Goal: Book appointment/travel/reservation

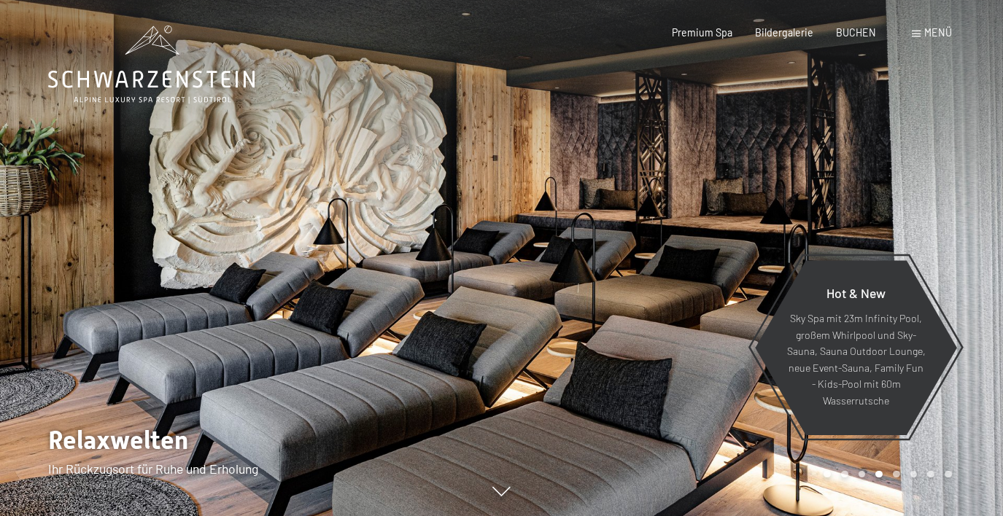
click at [934, 34] on span "Menü" at bounding box center [938, 32] width 28 height 12
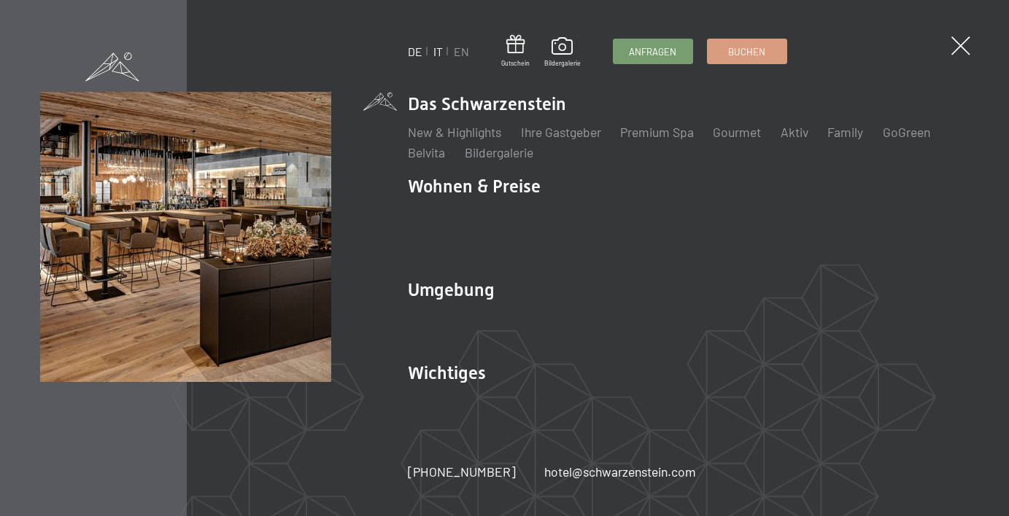
click at [438, 52] on link "IT" at bounding box center [437, 51] width 9 height 14
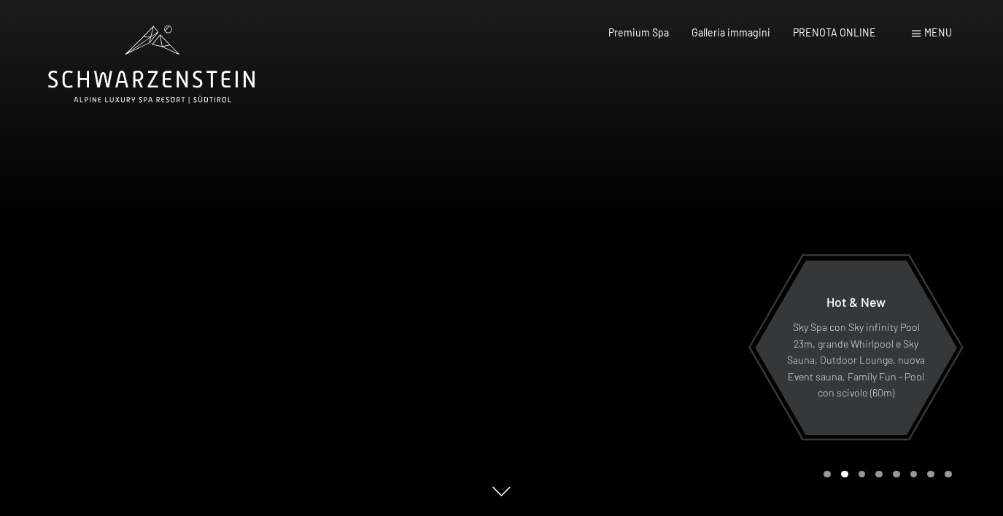
click at [933, 33] on span "Menu" at bounding box center [938, 32] width 28 height 12
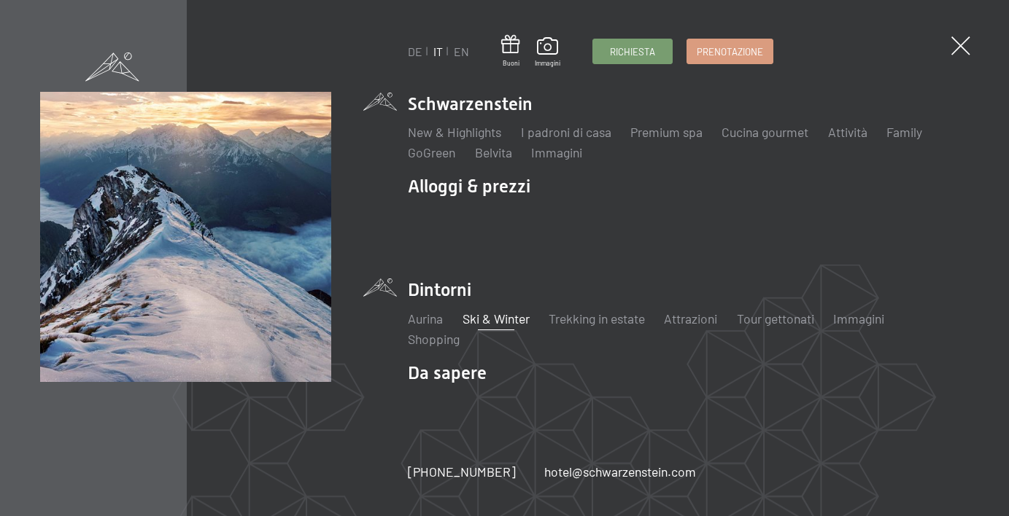
click at [514, 320] on link "Ski & Winter" at bounding box center [495, 319] width 67 height 16
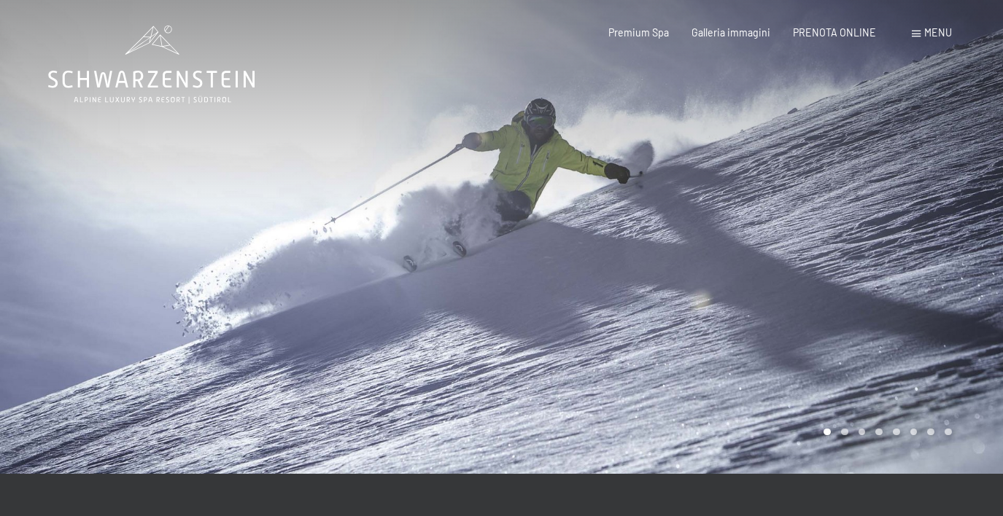
click at [848, 433] on div "Carousel Pagination" at bounding box center [884, 432] width 133 height 7
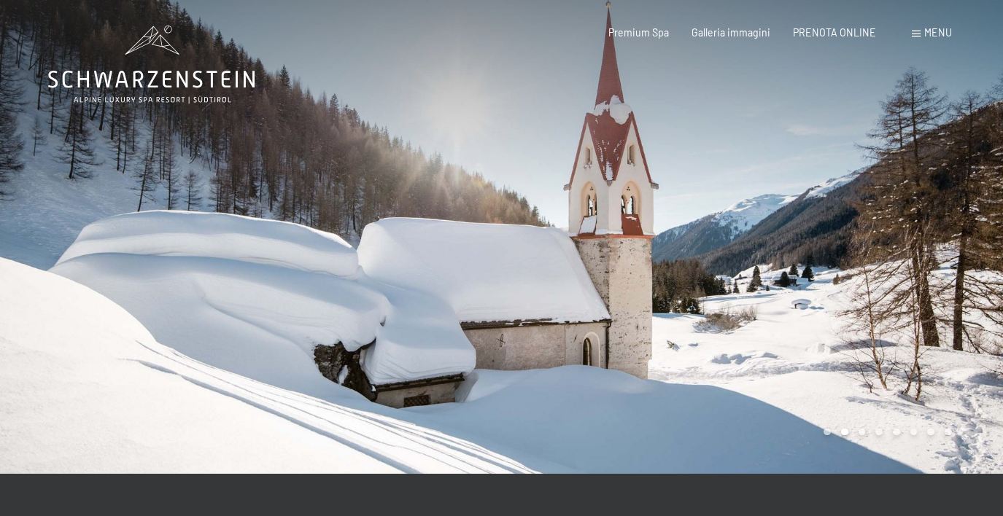
click at [862, 436] on div "Carousel Page 3" at bounding box center [862, 432] width 7 height 7
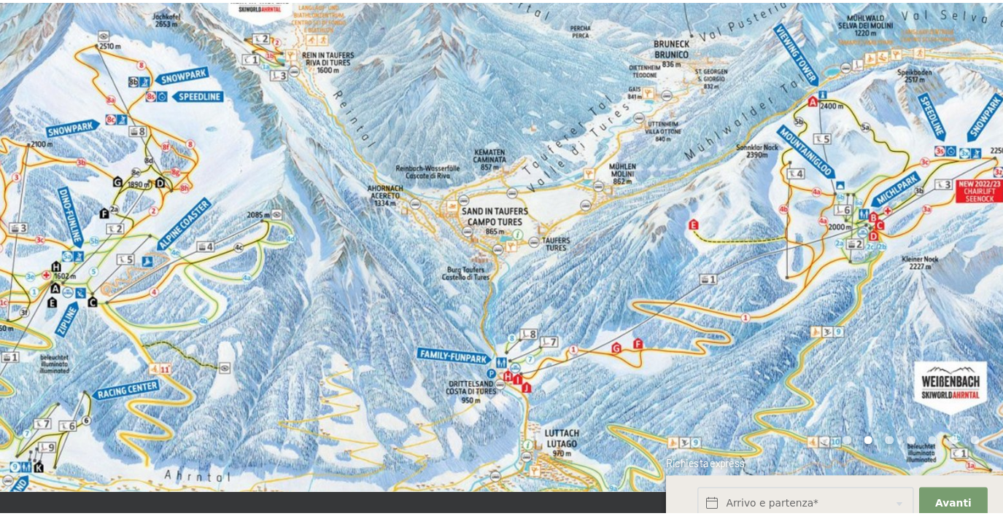
scroll to position [20, 0]
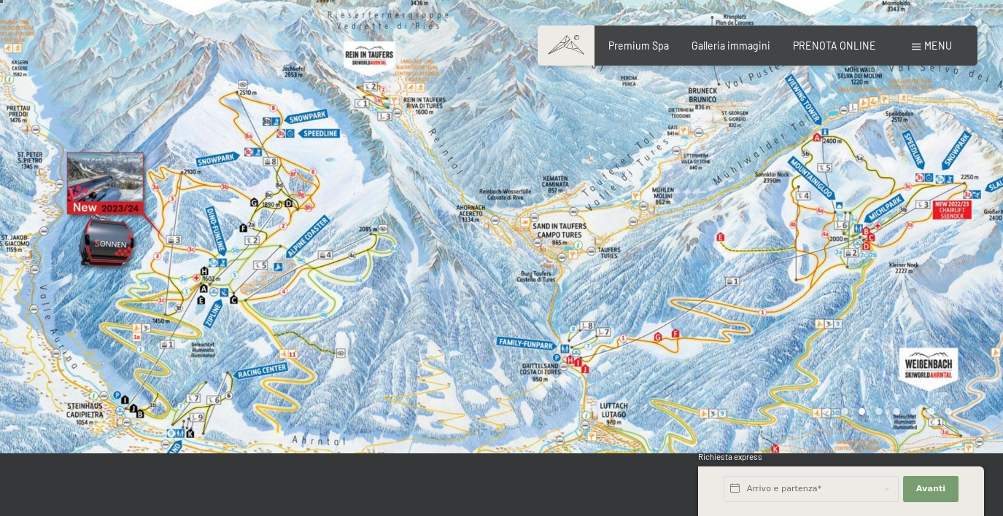
click at [875, 407] on div at bounding box center [753, 217] width 502 height 474
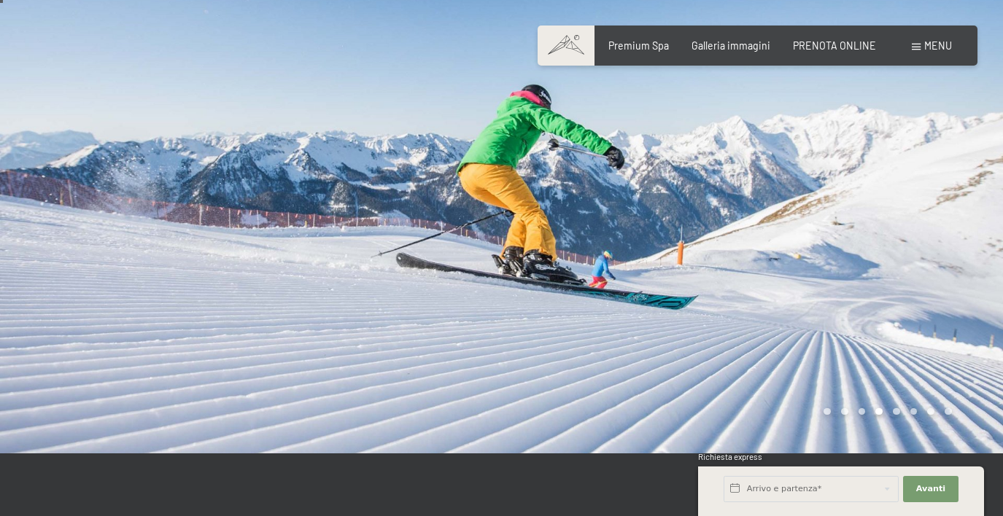
click at [887, 410] on div "Carousel Pagination" at bounding box center [884, 412] width 133 height 7
click at [913, 414] on div "Carousel Page 6" at bounding box center [913, 412] width 7 height 7
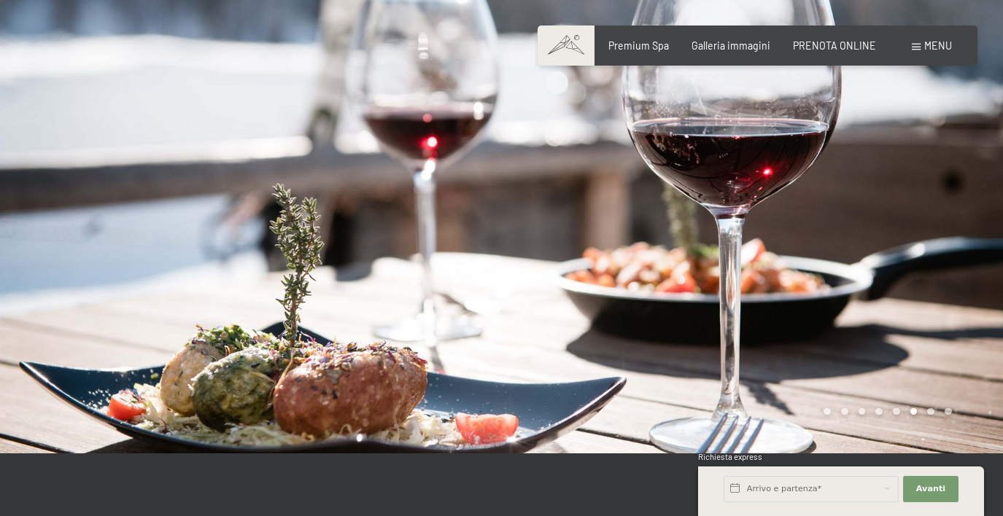
click at [928, 411] on div "Carousel Page 7" at bounding box center [930, 412] width 7 height 7
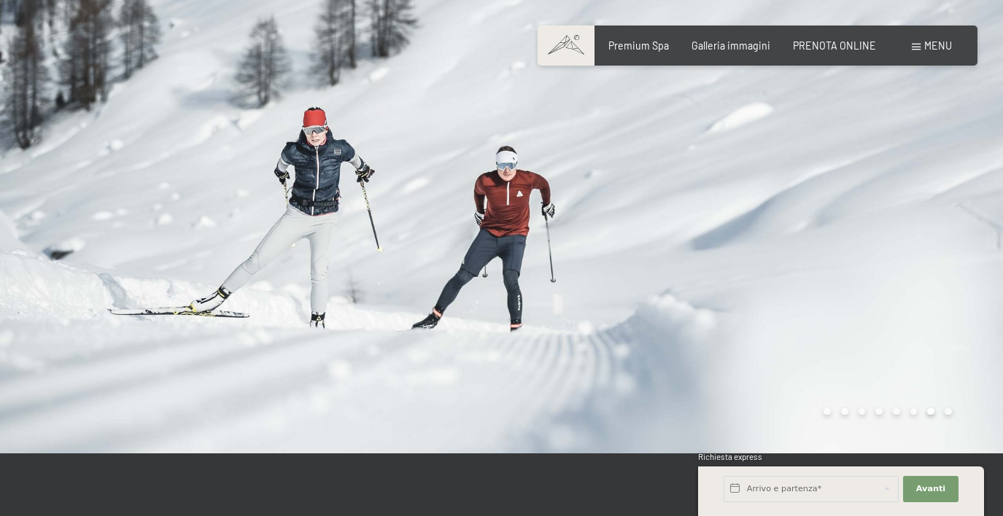
click at [943, 411] on div "Carousel Pagination" at bounding box center [884, 412] width 133 height 7
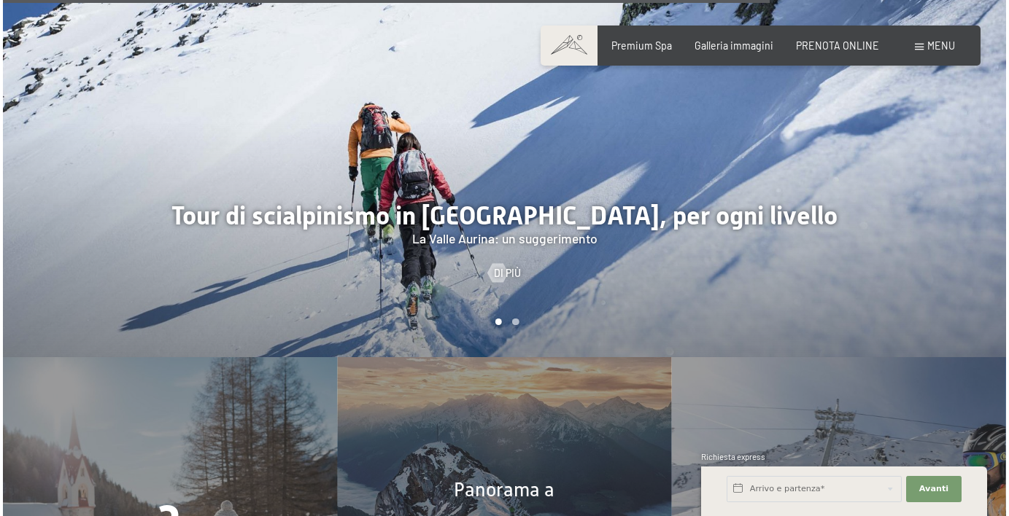
scroll to position [3539, 0]
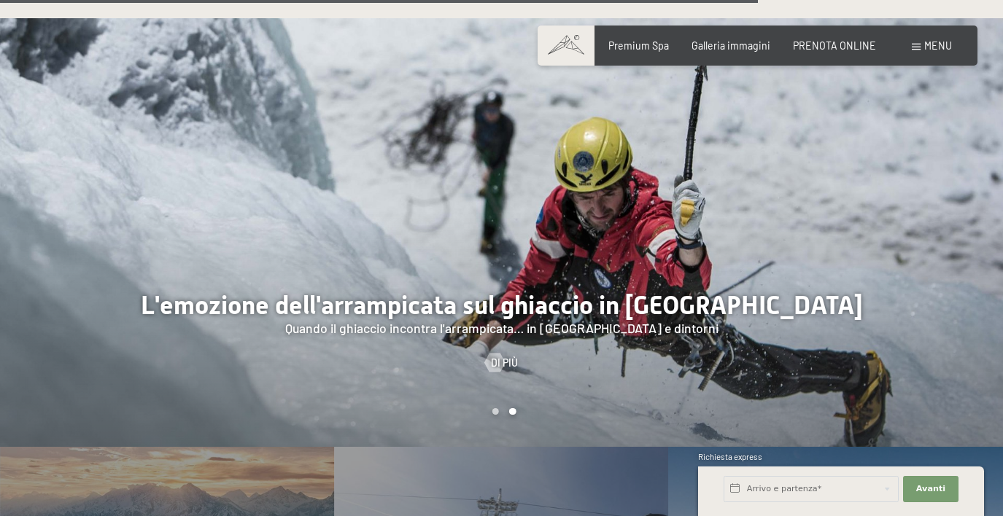
click at [932, 47] on span "Menu" at bounding box center [938, 45] width 28 height 12
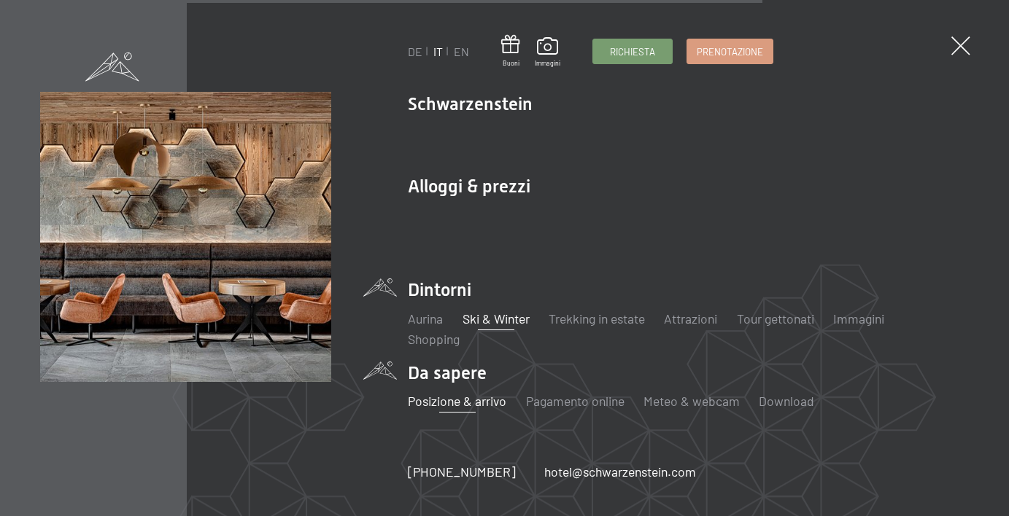
click at [457, 403] on link "Posizione & arrivo" at bounding box center [457, 401] width 98 height 16
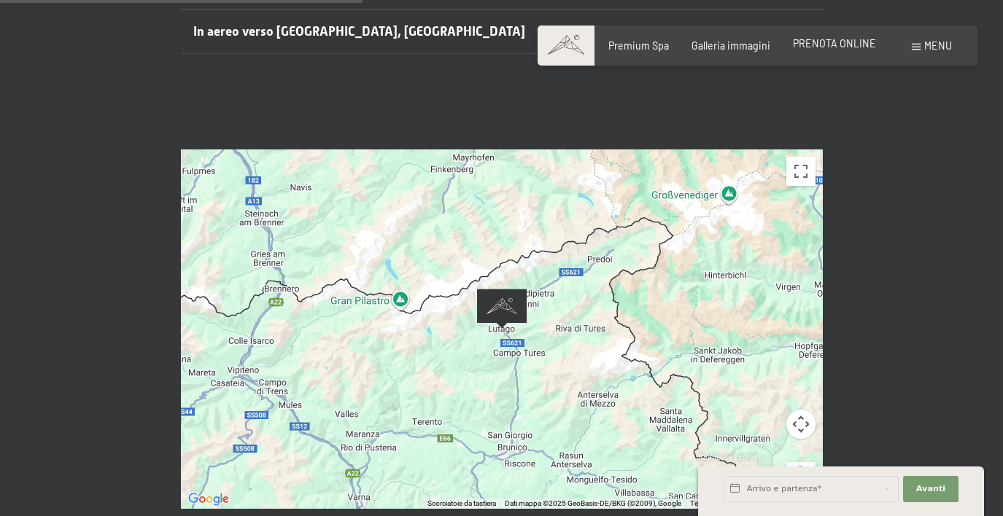
click at [862, 47] on span "PRENOTA ONLINE" at bounding box center [834, 43] width 83 height 12
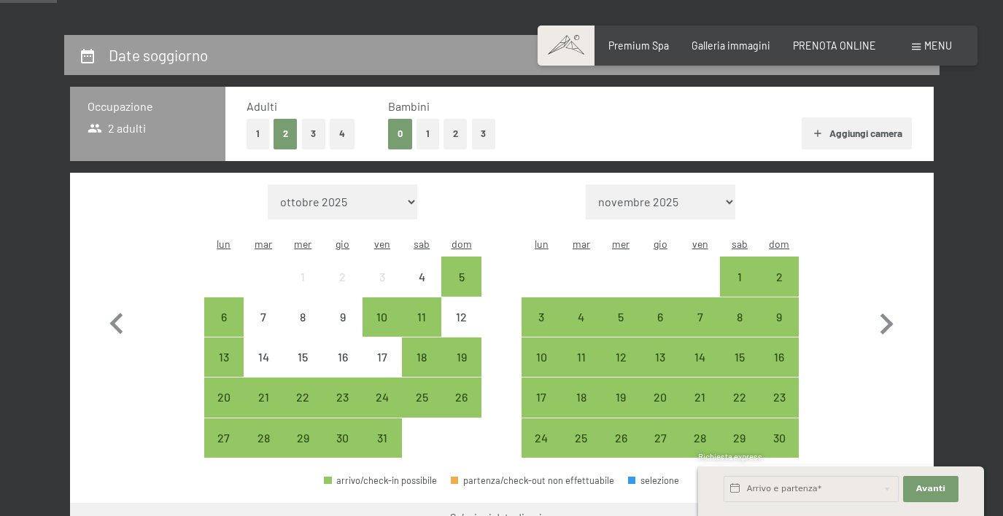
click at [314, 133] on button "3" at bounding box center [314, 134] width 24 height 30
click at [890, 314] on icon "button" at bounding box center [886, 324] width 13 height 21
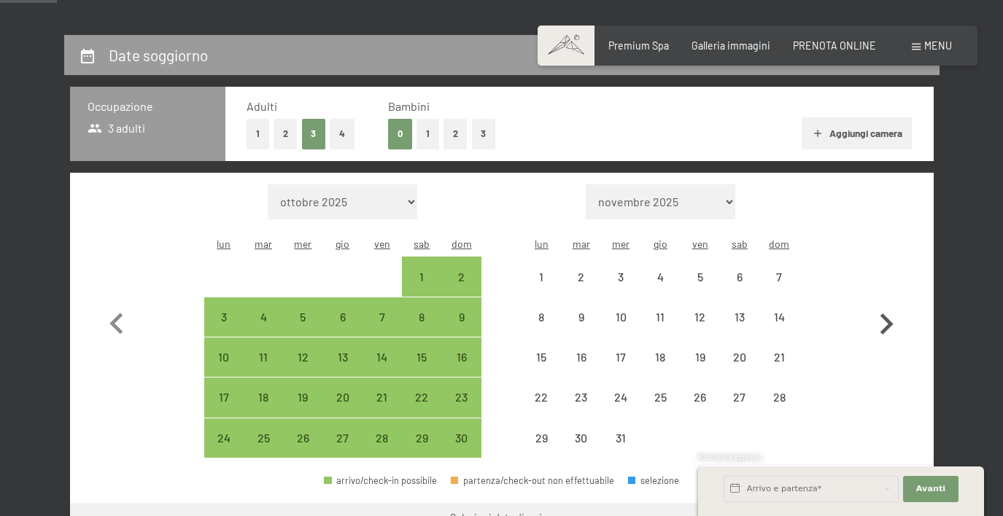
select select "2025-11-01"
select select "2025-12-01"
select select "2025-11-01"
select select "2025-12-01"
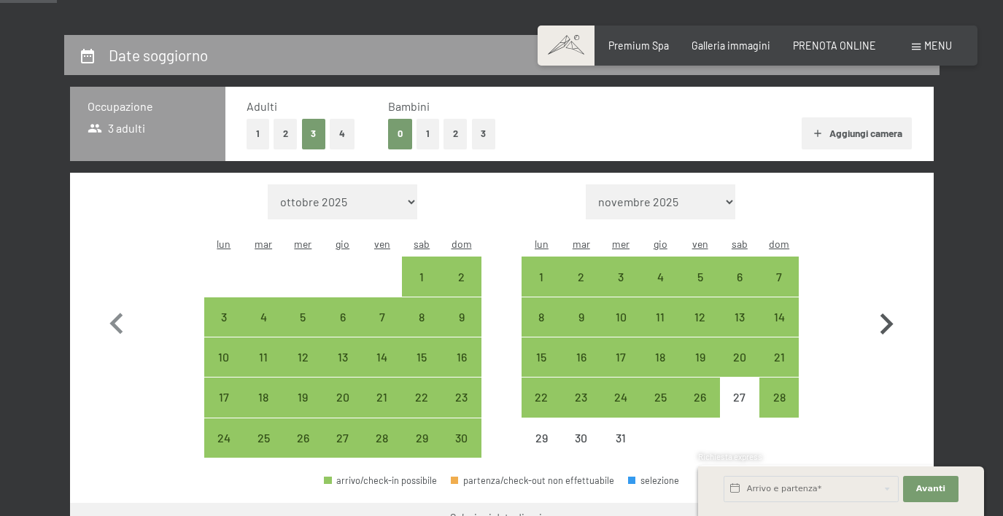
click at [890, 314] on icon "button" at bounding box center [886, 324] width 13 height 21
select select "2025-12-01"
select select "2026-01-01"
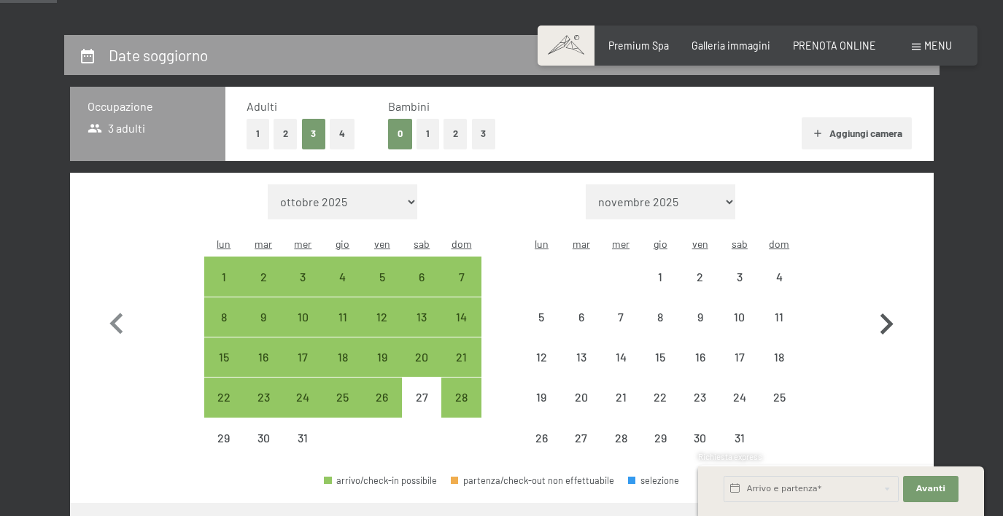
select select "2025-12-01"
select select "2026-01-01"
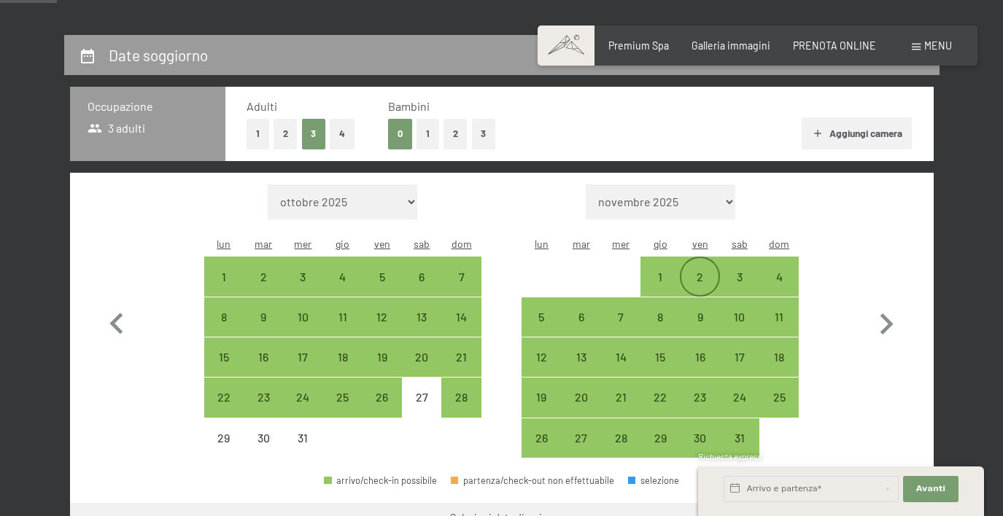
click at [704, 271] on div "2" at bounding box center [699, 289] width 36 height 36
select select "2025-12-01"
select select "2026-01-01"
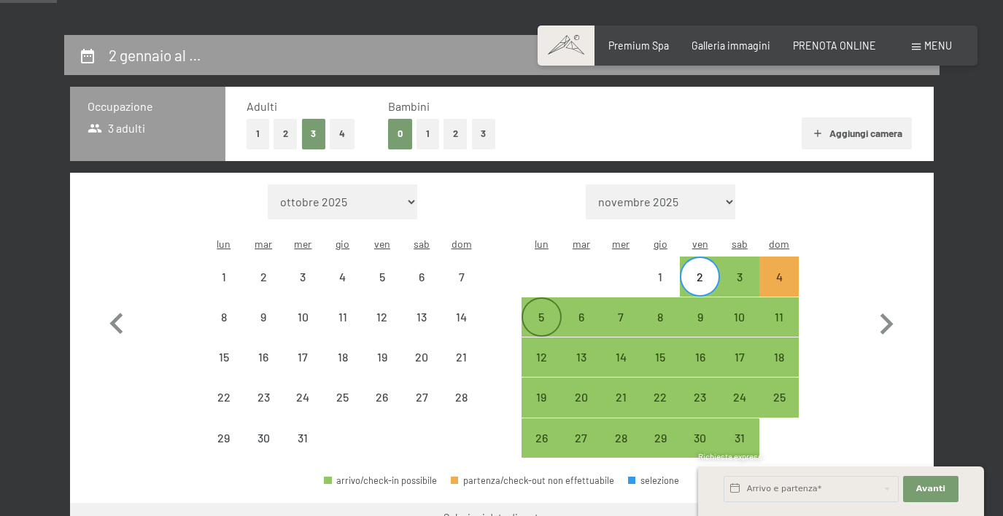
click at [542, 311] on div "5" at bounding box center [541, 329] width 36 height 36
select select "2025-12-01"
select select "2026-01-01"
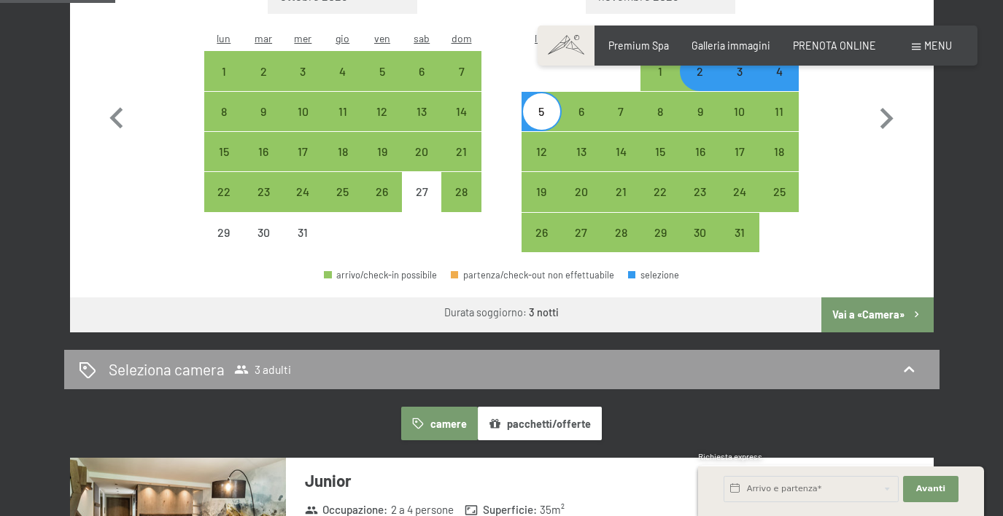
click at [889, 298] on button "Vai a «Camera»" at bounding box center [877, 315] width 112 height 35
select select "2025-12-01"
select select "2026-01-01"
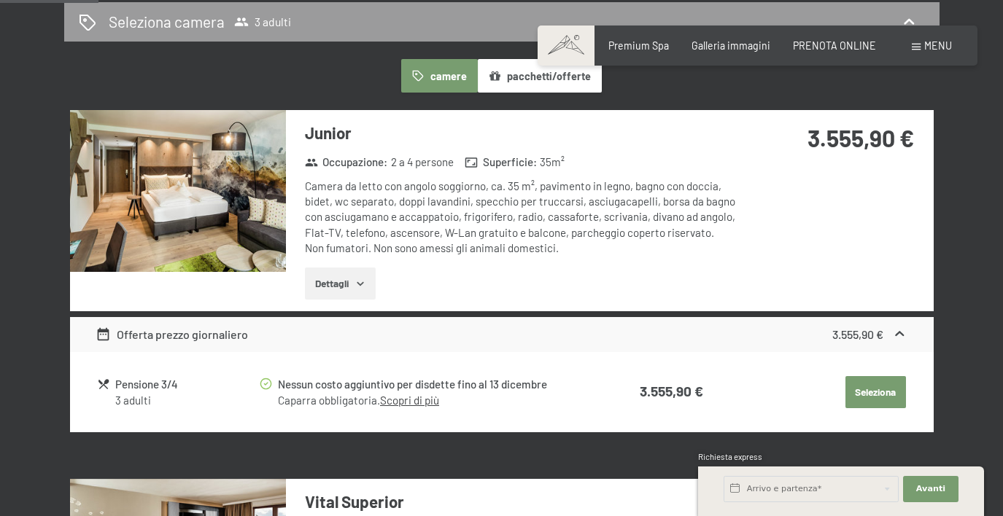
scroll to position [372, 0]
click at [203, 212] on img at bounding box center [178, 191] width 216 height 162
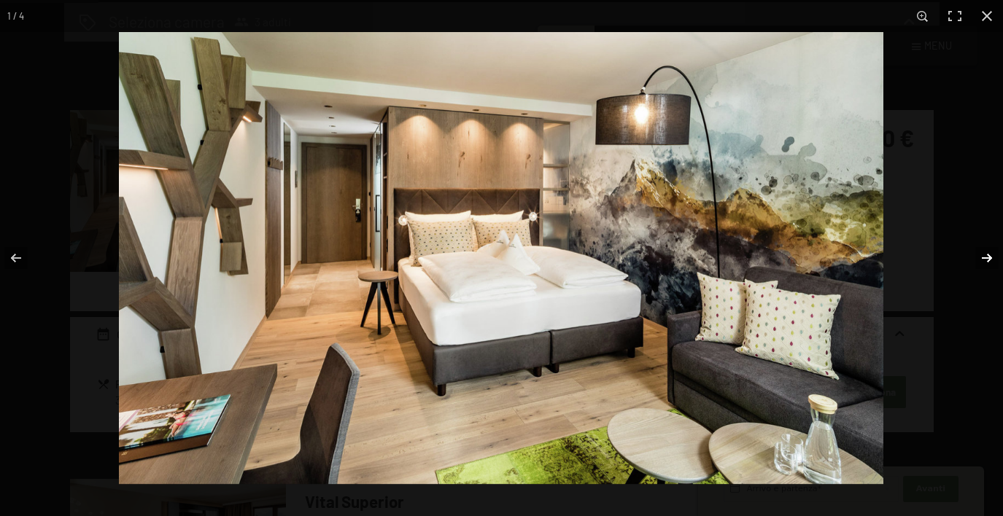
click at [993, 258] on button "button" at bounding box center [977, 258] width 51 height 73
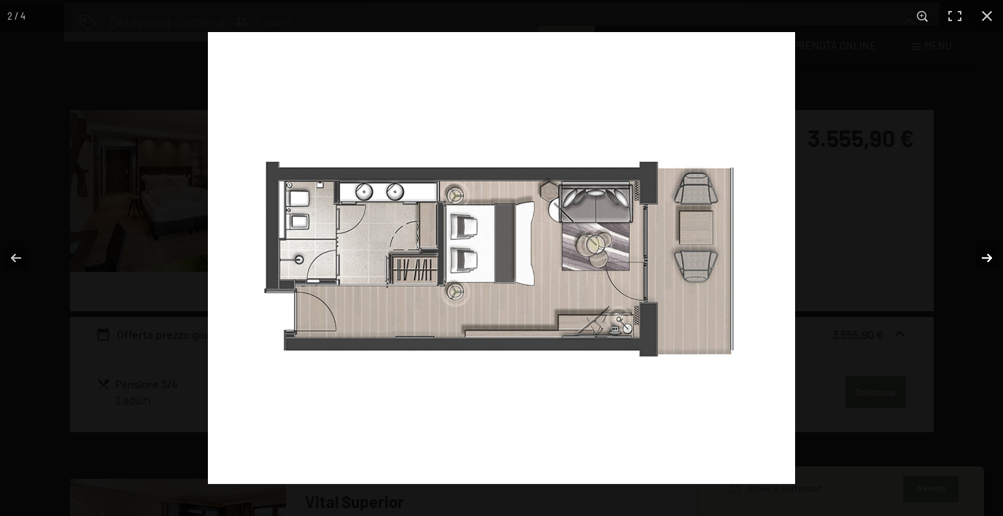
click at [993, 258] on button "button" at bounding box center [977, 258] width 51 height 73
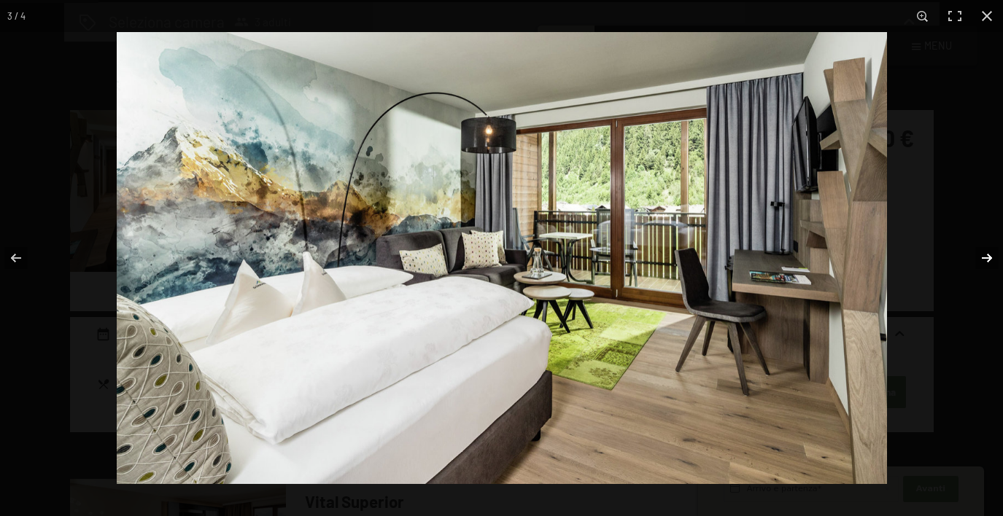
click at [994, 259] on button "button" at bounding box center [977, 258] width 51 height 73
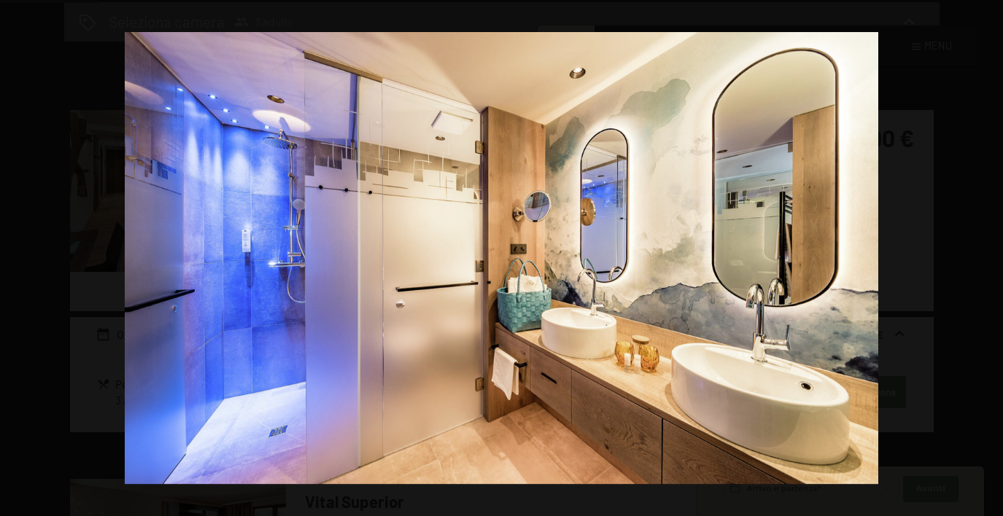
click at [994, 259] on button "button" at bounding box center [977, 258] width 51 height 73
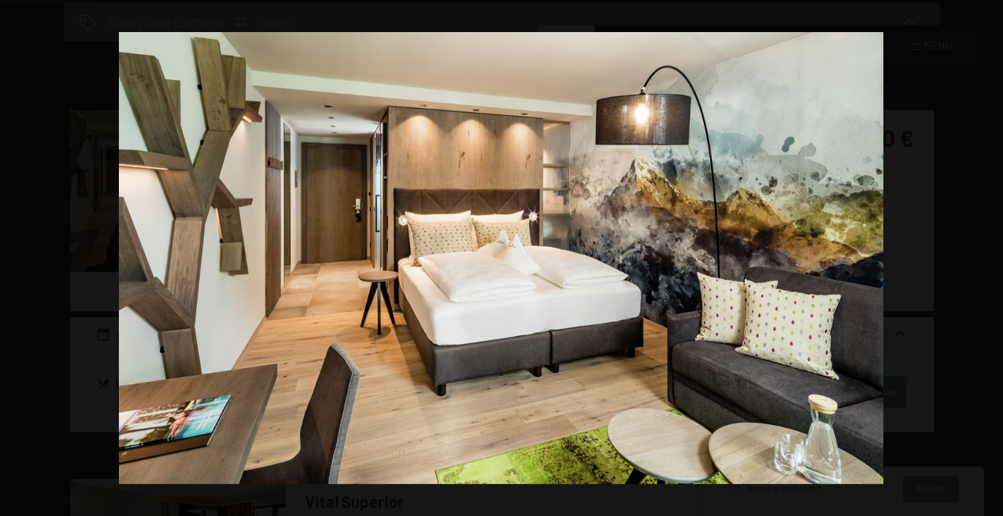
click at [994, 259] on button "button" at bounding box center [977, 258] width 51 height 73
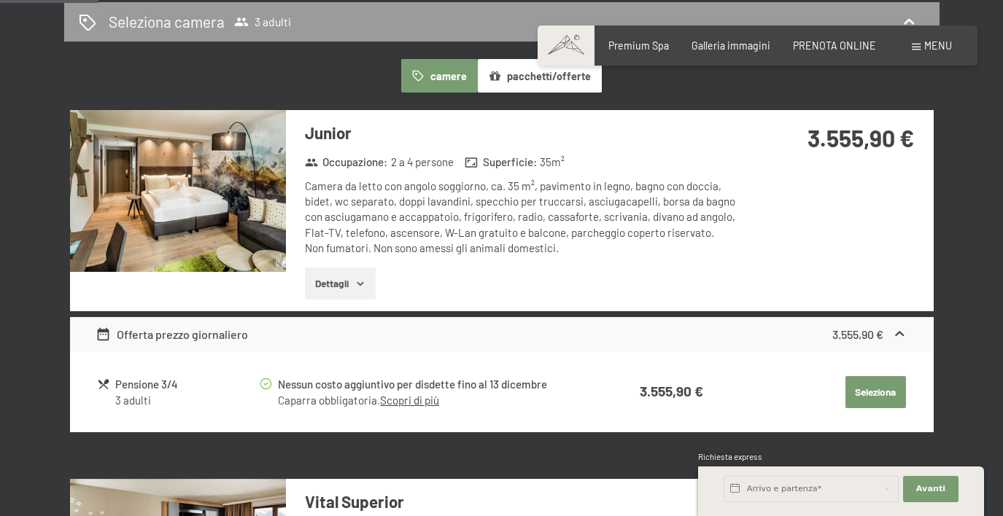
click at [0, 0] on button "button" at bounding box center [0, 0] width 0 height 0
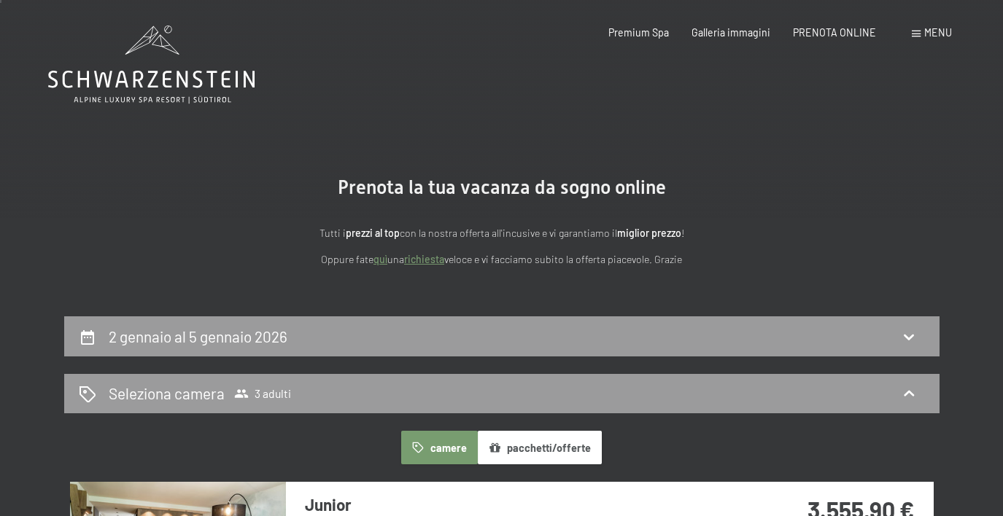
scroll to position [0, 0]
click at [292, 338] on div "2 gennaio al 5 gennaio 2026" at bounding box center [201, 336] width 185 height 21
select select "2025-12-01"
select select "2026-01-01"
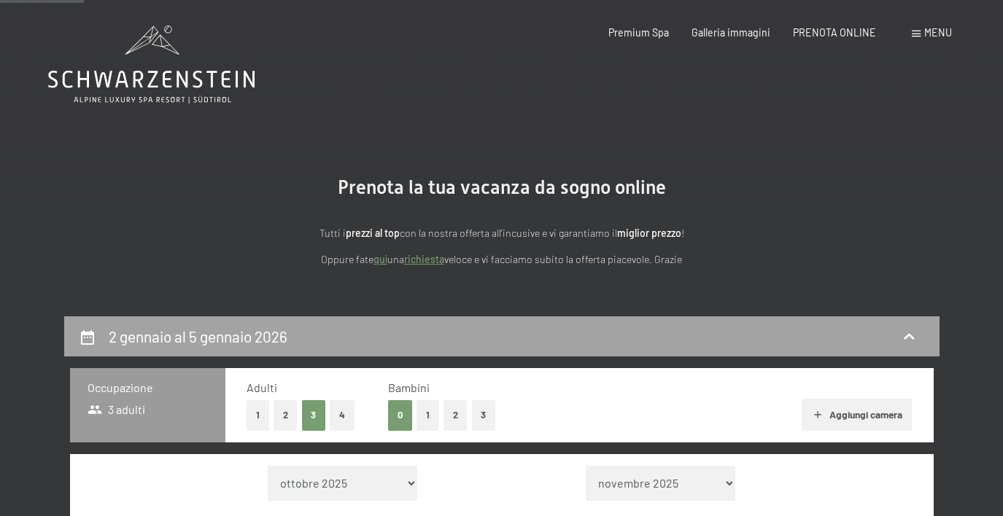
scroll to position [315, 0]
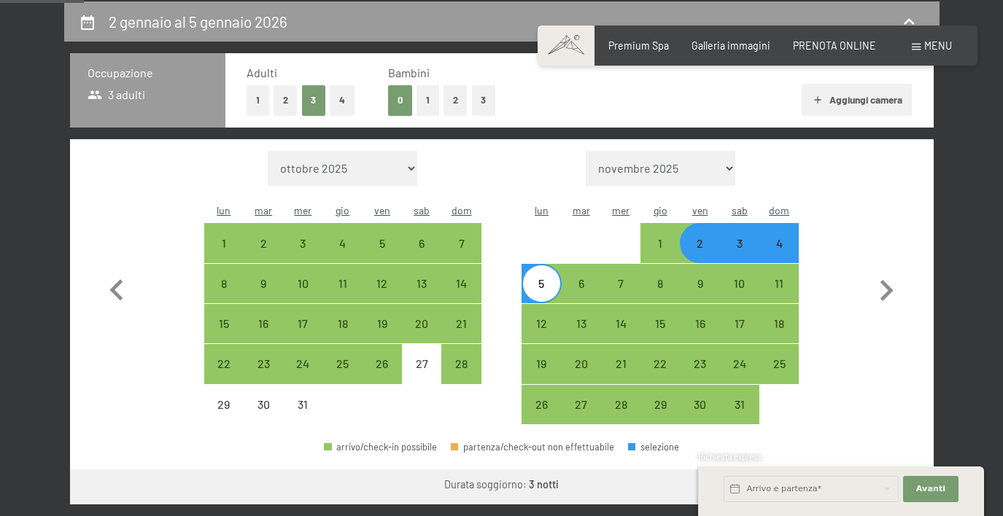
click at [743, 238] on div "3" at bounding box center [739, 256] width 36 height 36
select select "2025-12-01"
select select "2026-01-01"
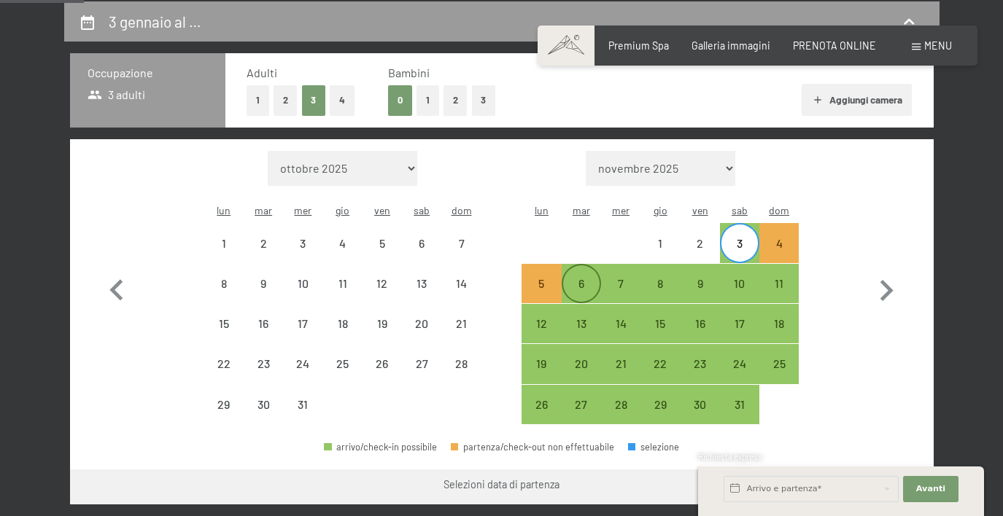
click at [581, 278] on div "6" at bounding box center [581, 296] width 36 height 36
select select "2025-12-01"
select select "2026-01-01"
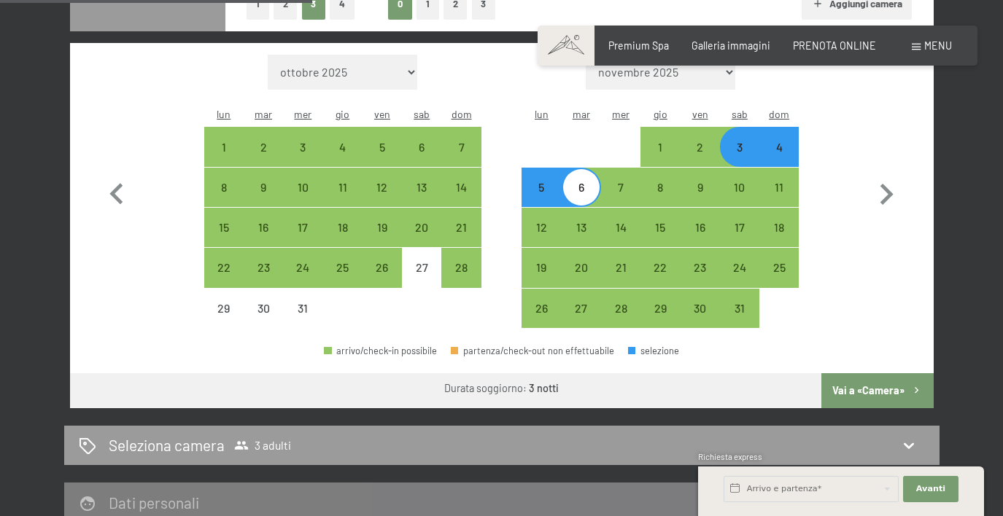
scroll to position [419, 0]
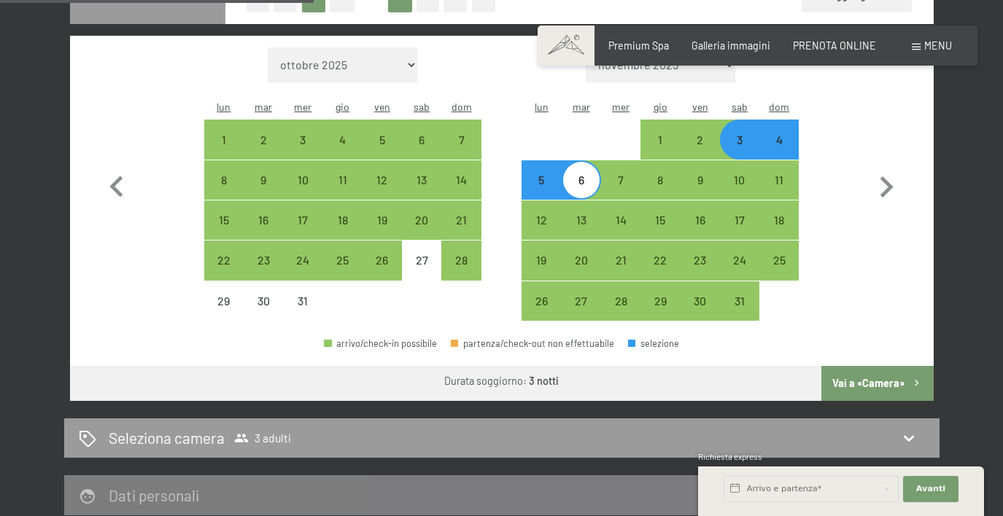
click at [856, 366] on button "Vai a «Camera»" at bounding box center [877, 383] width 112 height 35
select select "2025-12-01"
select select "2026-01-01"
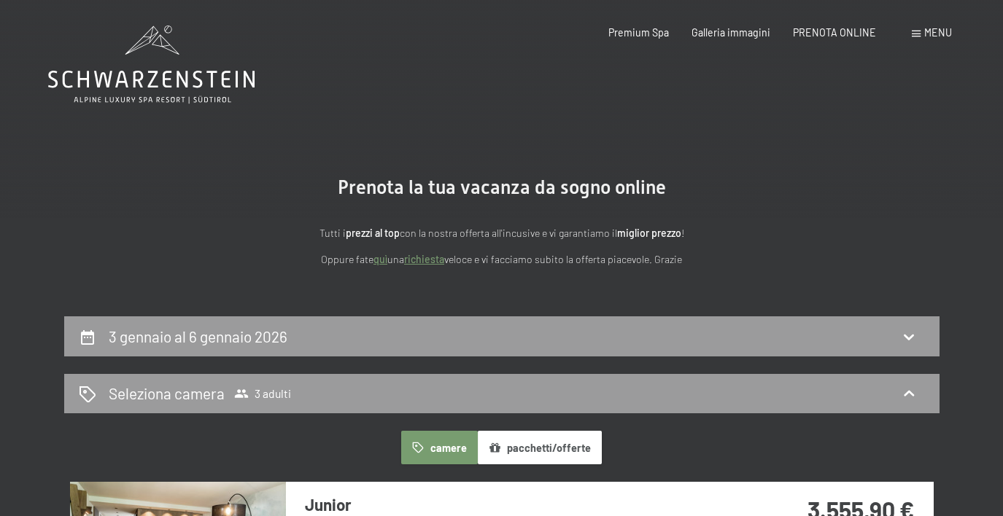
scroll to position [0, 0]
click at [643, 34] on span "Premium Spa" at bounding box center [638, 30] width 61 height 12
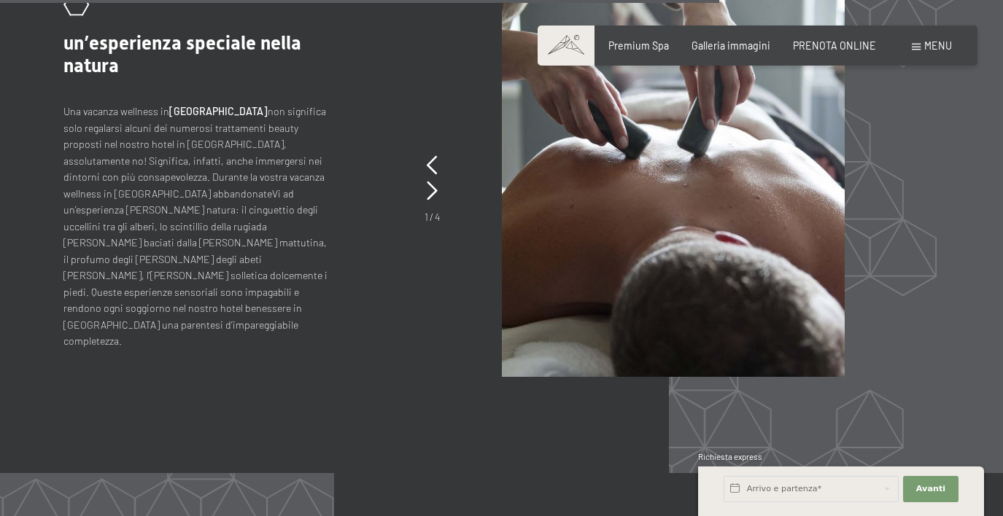
scroll to position [5623, 0]
